Goal: Task Accomplishment & Management: Manage account settings

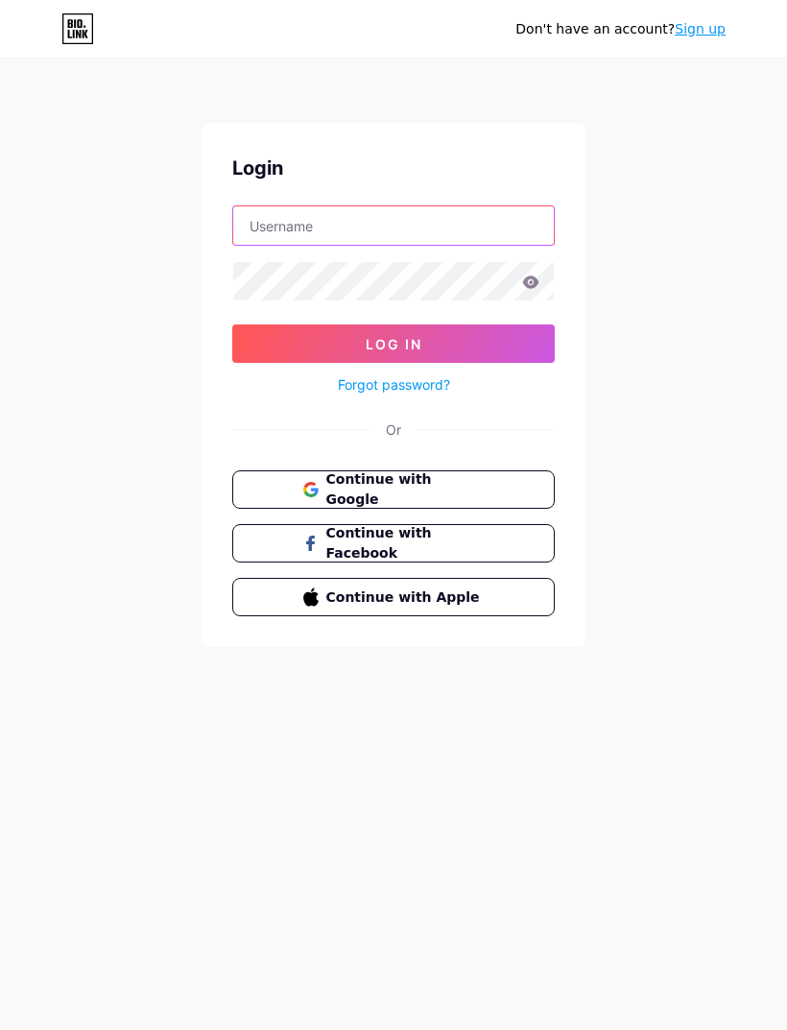
click at [292, 218] on input "text" at bounding box center [393, 225] width 321 height 38
type input "bigjims"
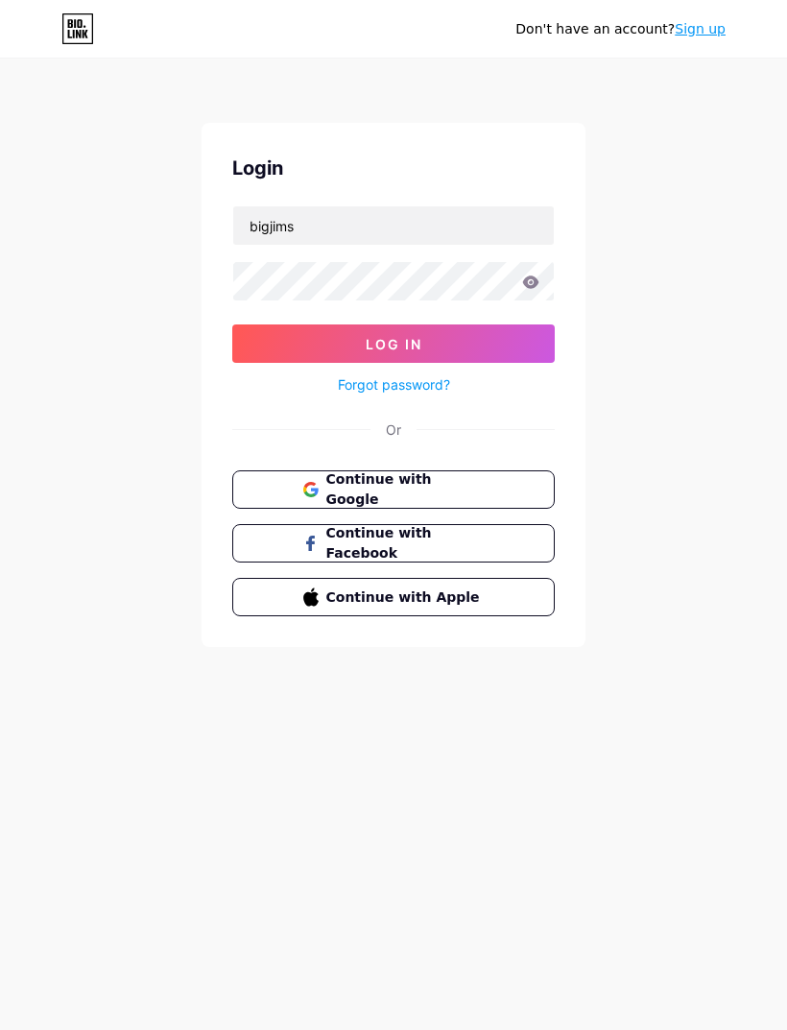
click at [394, 344] on button "Log In" at bounding box center [393, 344] width 323 height 38
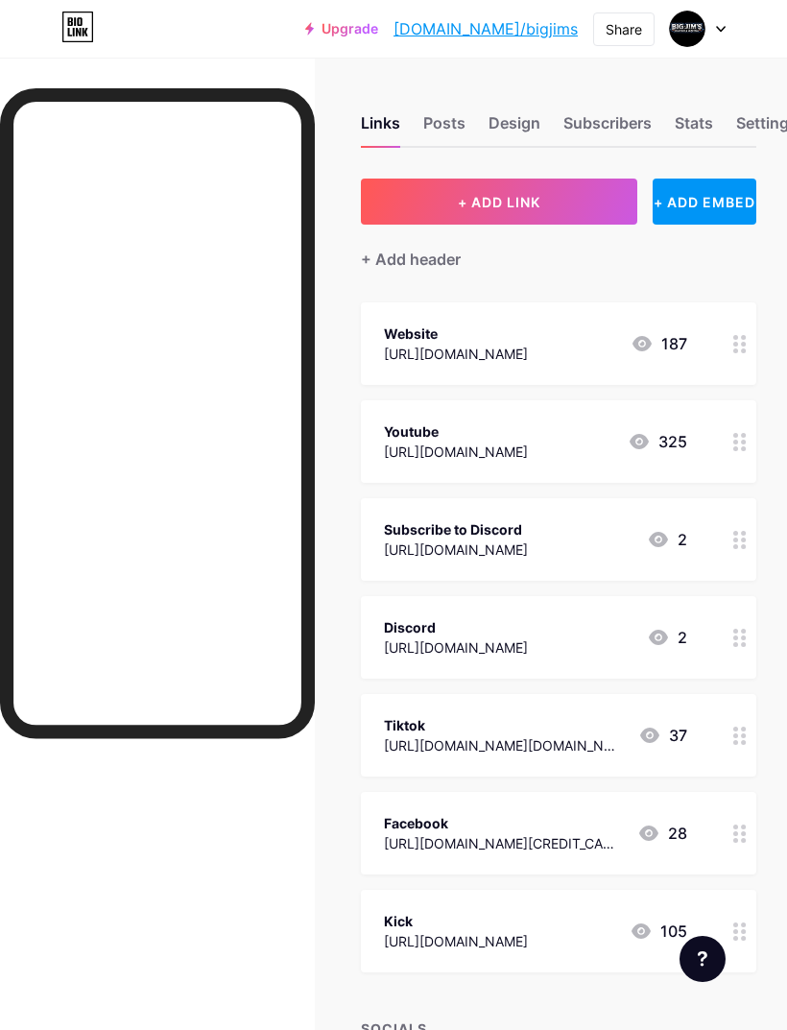
click at [624, 633] on div "Discord [URL][DOMAIN_NAME] 2" at bounding box center [535, 637] width 303 height 44
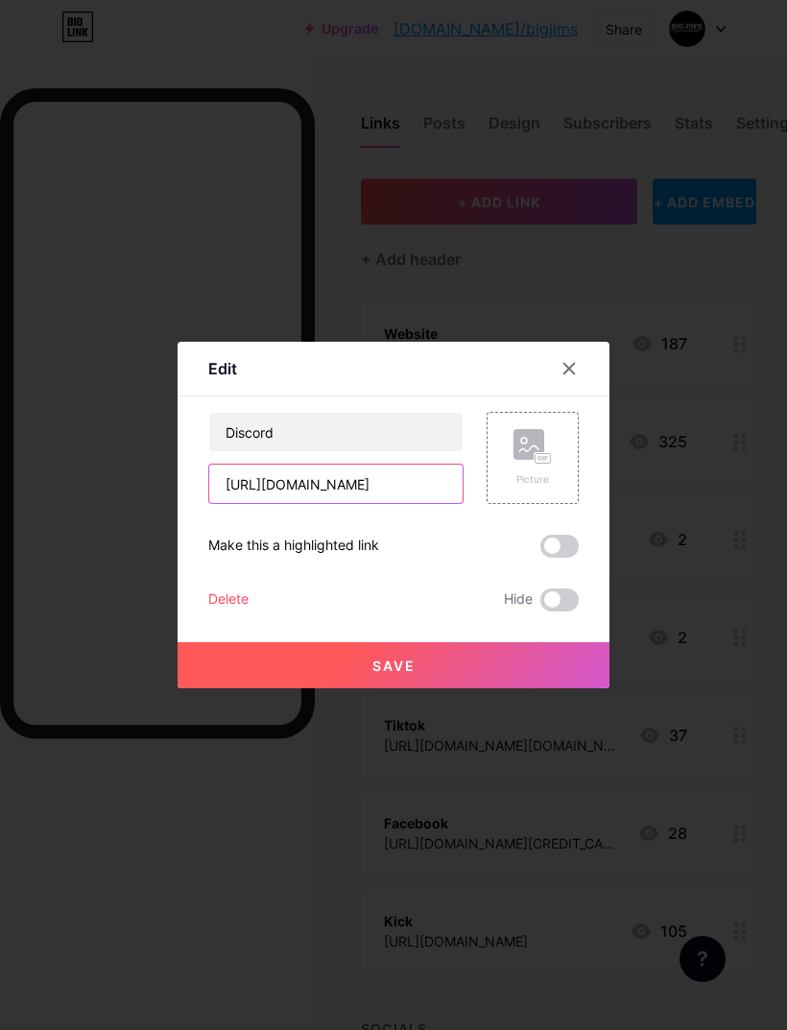
click at [303, 503] on input "[URL][DOMAIN_NAME]" at bounding box center [335, 484] width 253 height 38
click at [326, 543] on div "Discord [URL][DOMAIN_NAME] Picture Make this a highlighted link Delete Hide Save" at bounding box center [393, 512] width 371 height 200
click at [322, 503] on input "[URL][DOMAIN_NAME]" at bounding box center [335, 484] width 253 height 38
click at [318, 503] on input "[URL][DOMAIN_NAME]" at bounding box center [335, 484] width 253 height 38
paste input "2HhaDKmR"
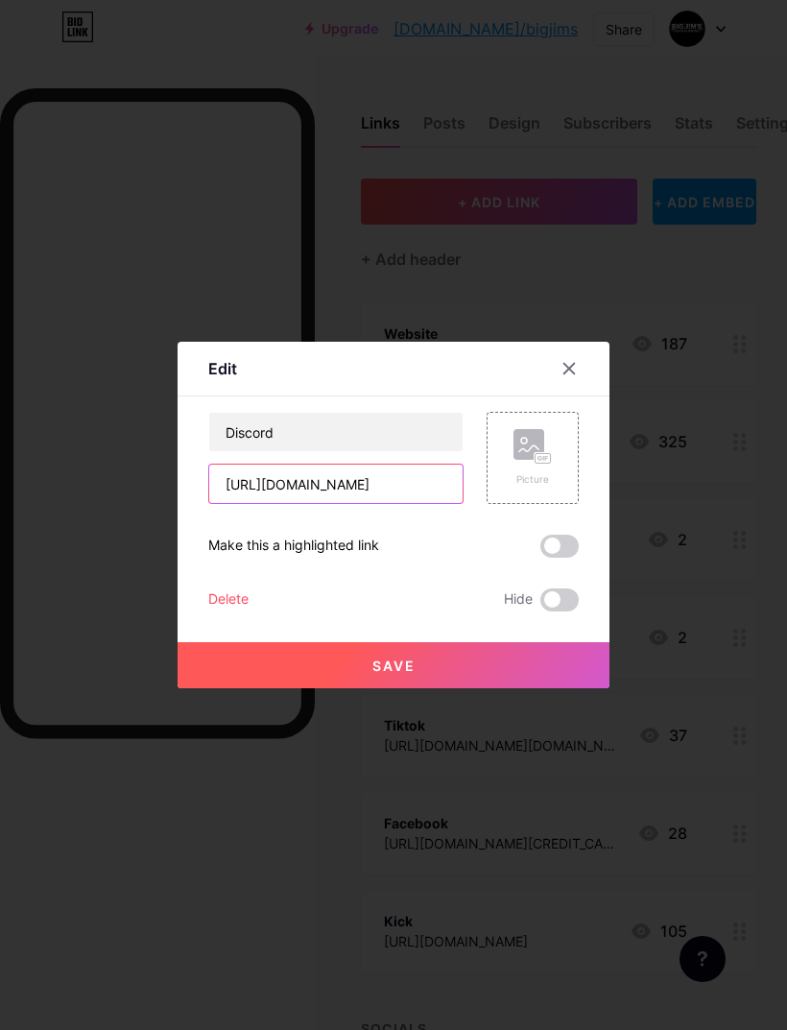
type input "[URL][DOMAIN_NAME]"
click at [349, 688] on button "Save" at bounding box center [394, 665] width 432 height 46
